Goal: Entertainment & Leisure: Browse casually

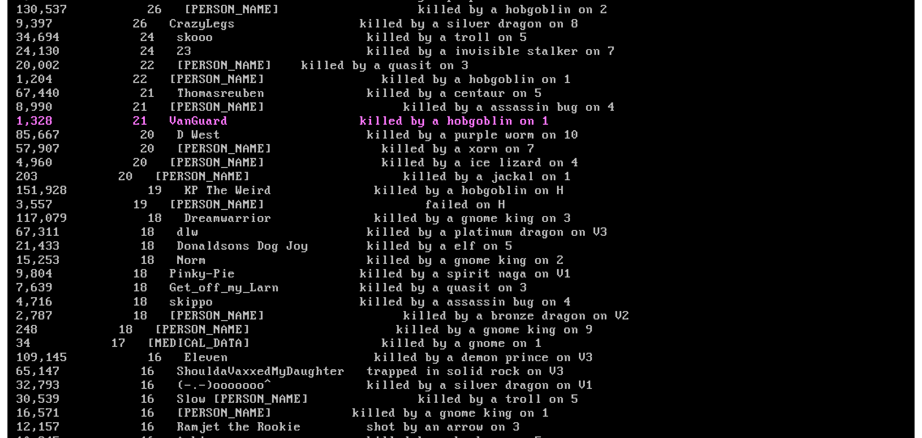
scroll to position [1694, 0]
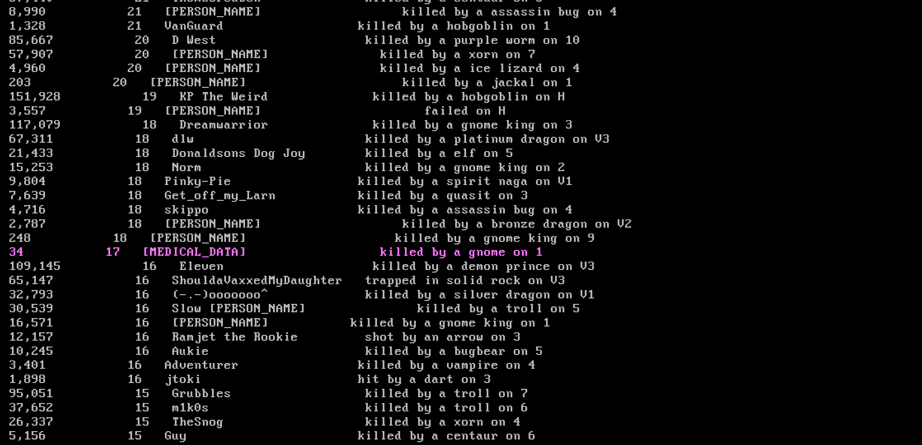
click at [229, 259] on link "34 17 [MEDICAL_DATA] killed by a gnome on 1" at bounding box center [276, 252] width 534 height 14
